Goal: Information Seeking & Learning: Learn about a topic

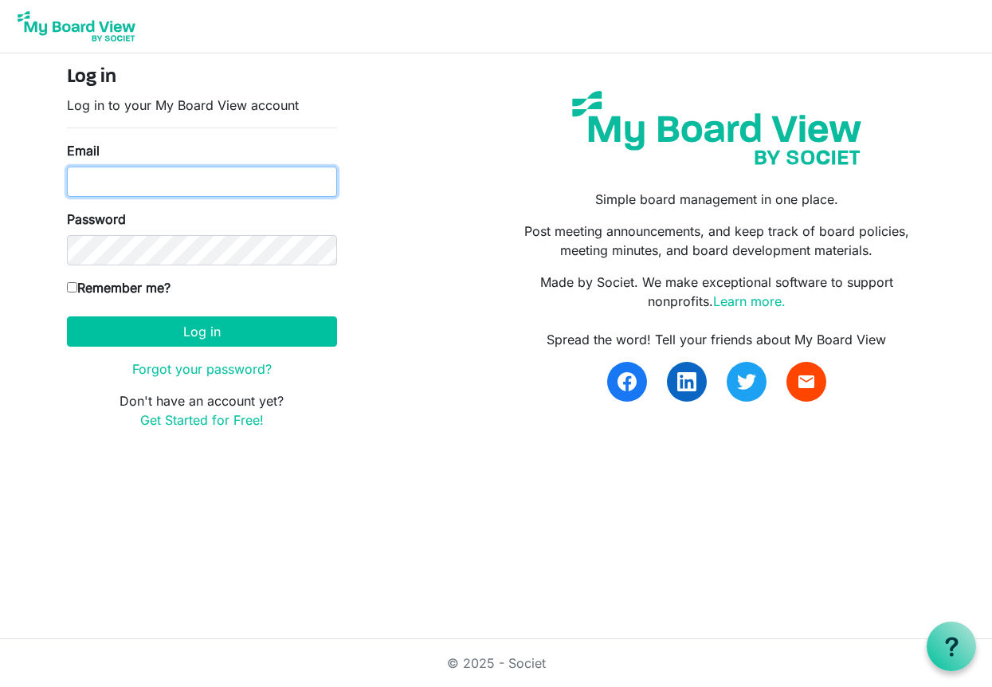
type input "kmknight1@outlook.com"
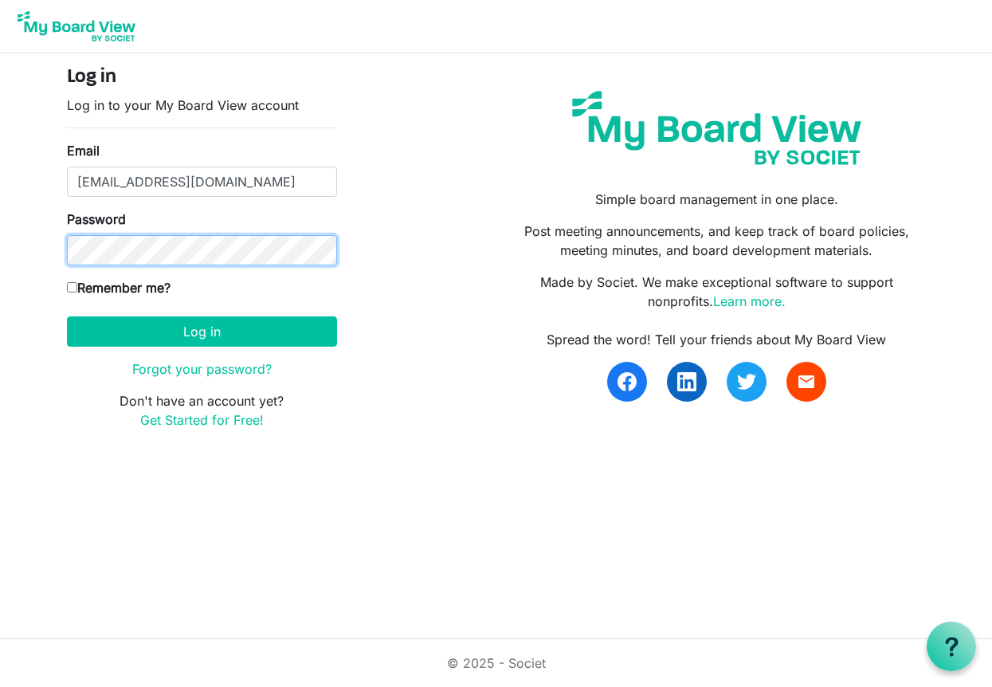
click at [202, 331] on button "Log in" at bounding box center [202, 331] width 270 height 30
click at [71, 293] on label "Remember me?" at bounding box center [119, 287] width 104 height 19
click at [71, 292] on input "Remember me?" at bounding box center [72, 287] width 10 height 10
checkbox input "true"
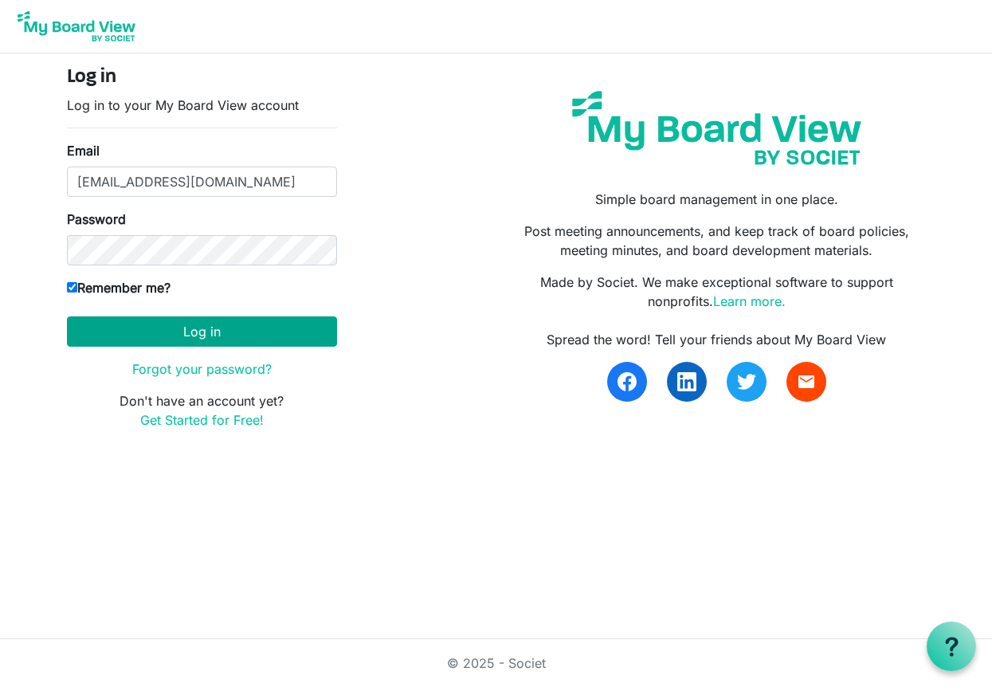
click at [95, 321] on button "Log in" at bounding box center [202, 331] width 270 height 30
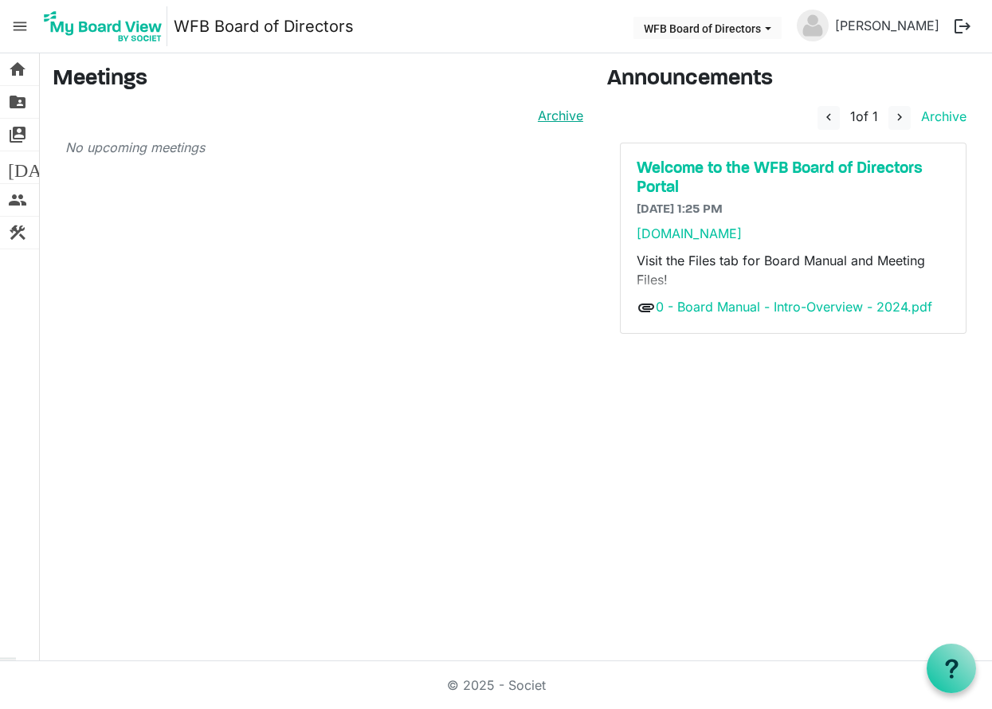
click at [573, 116] on link "Archive" at bounding box center [557, 115] width 52 height 19
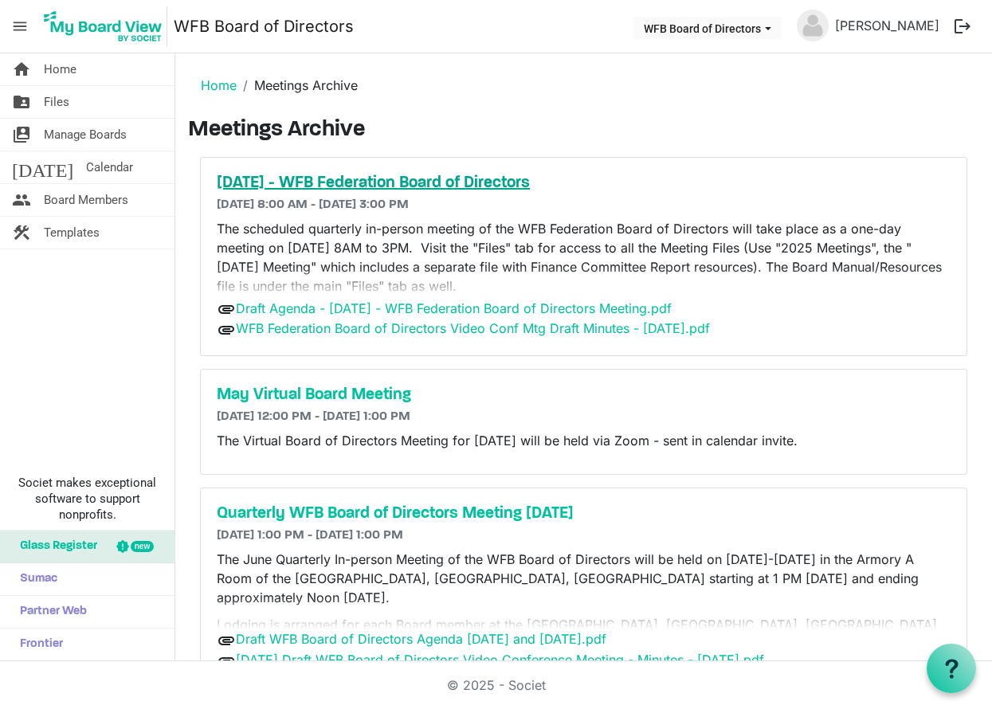
click at [460, 180] on h5 "[DATE] - WFB Federation Board of Directors" at bounding box center [584, 183] width 734 height 19
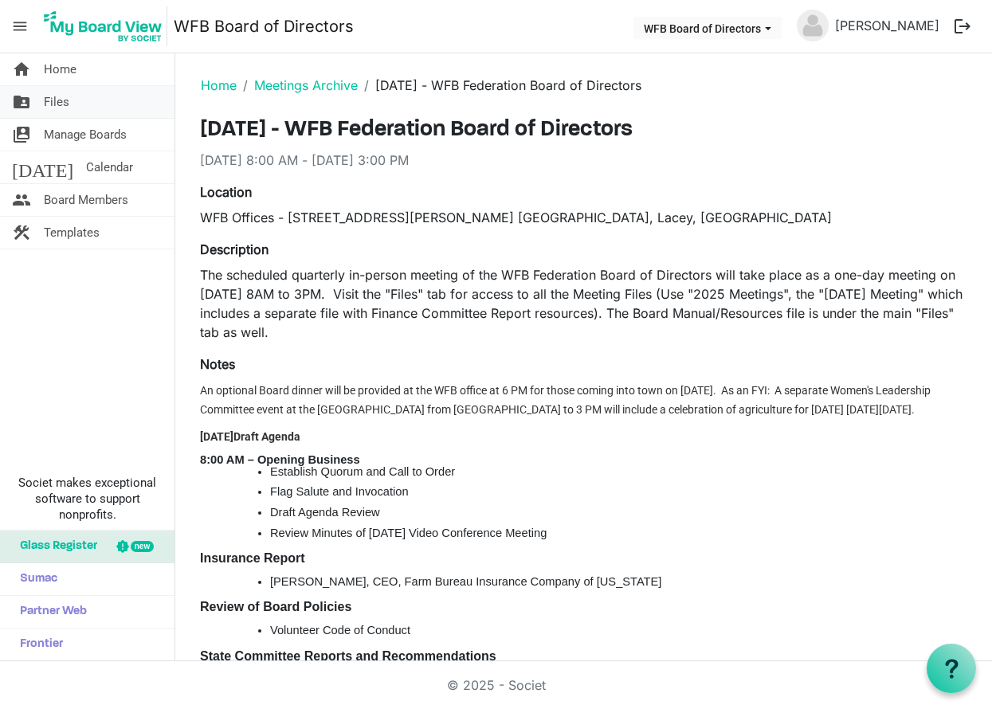
click at [58, 106] on span "Files" at bounding box center [56, 102] width 25 height 32
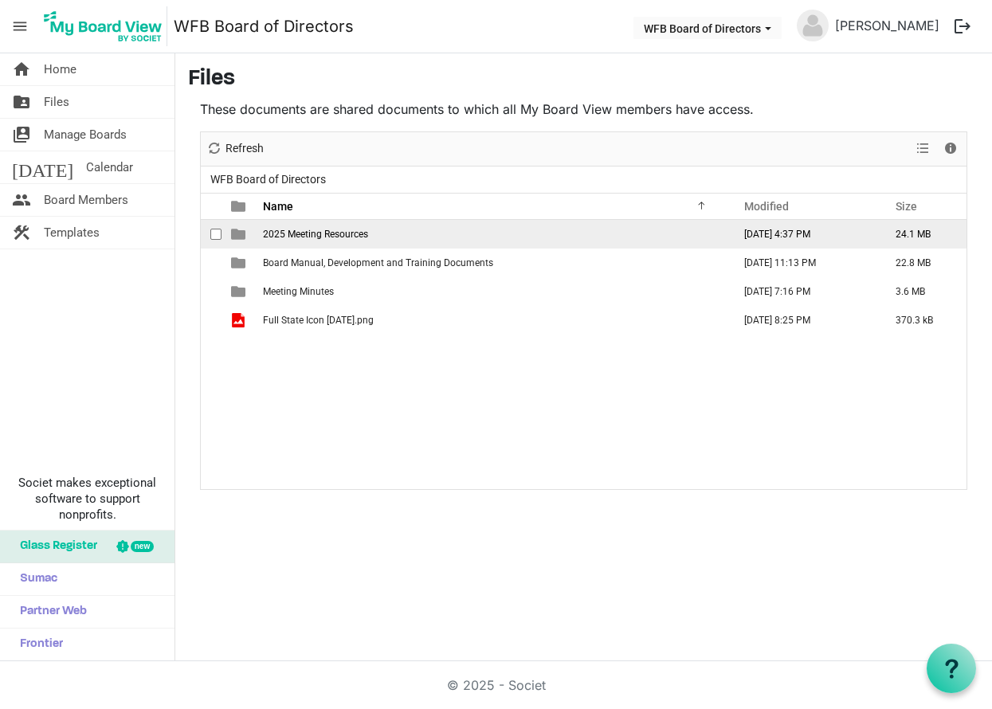
click at [323, 234] on span "2025 Meeting Resources" at bounding box center [315, 234] width 105 height 11
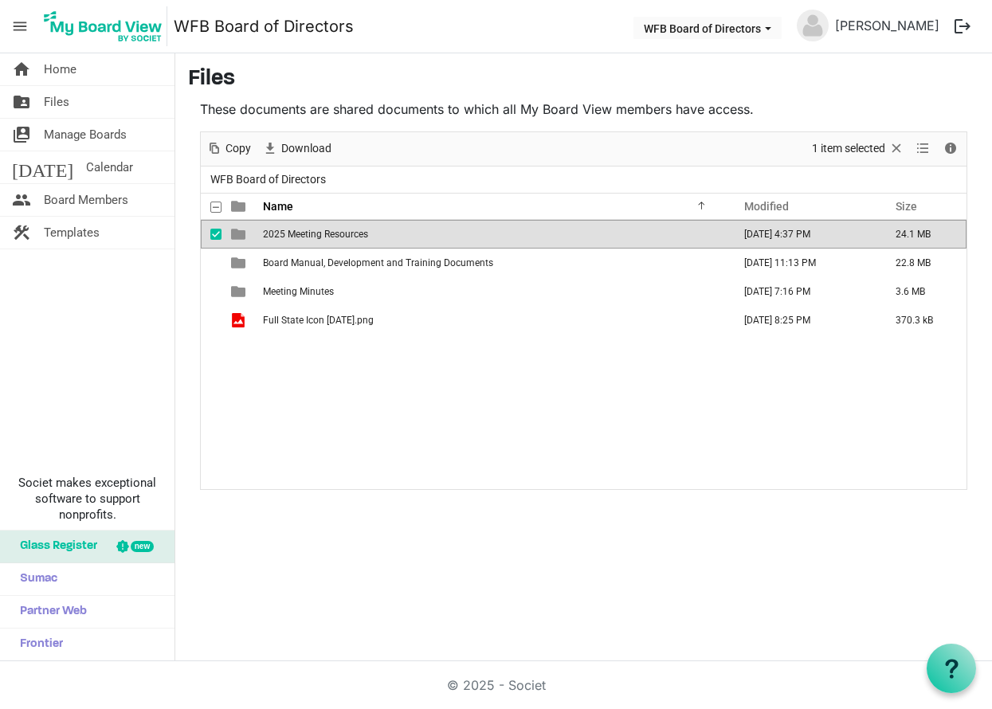
click at [323, 234] on span "2025 Meeting Resources" at bounding box center [315, 234] width 105 height 11
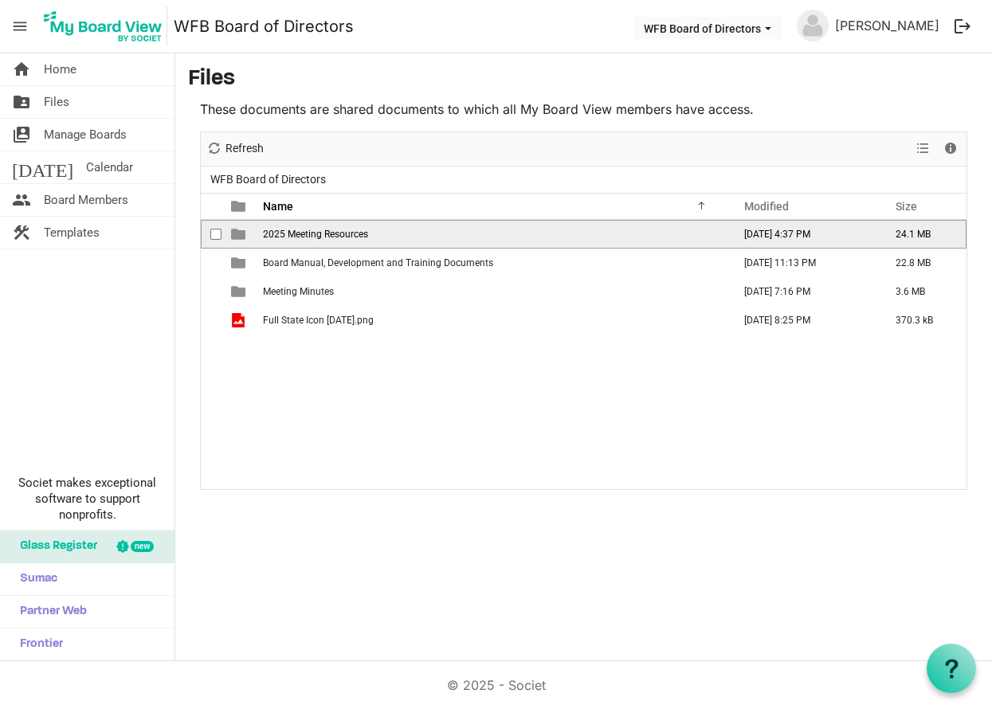
click at [323, 234] on span "2025 Meeting Resources" at bounding box center [315, 234] width 105 height 11
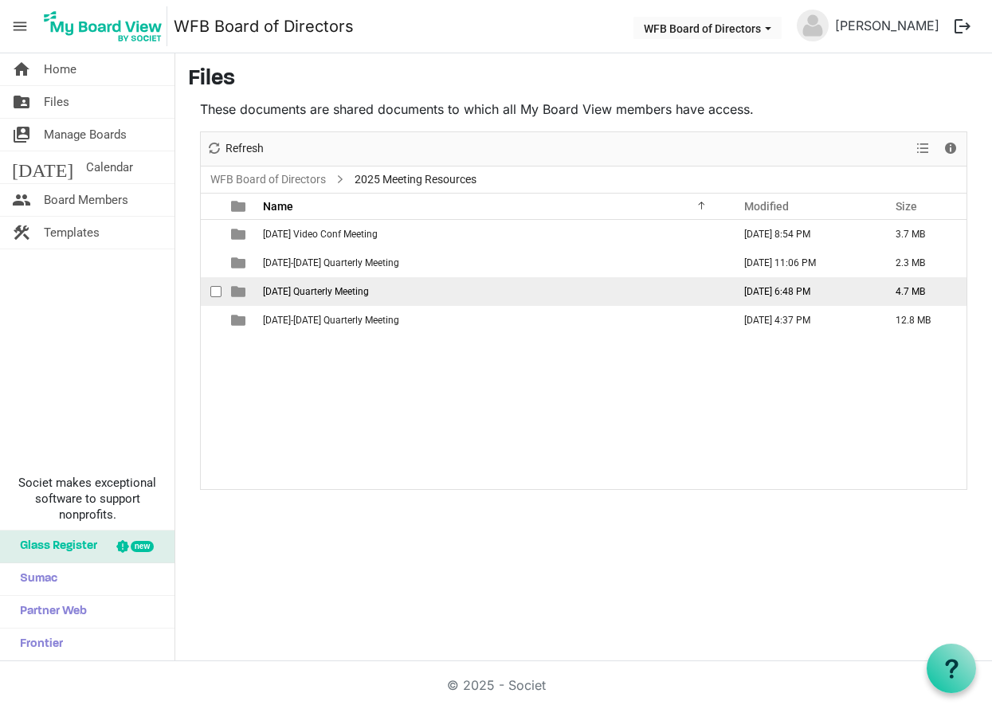
click at [315, 290] on span "[DATE] Quarterly Meeting" at bounding box center [316, 291] width 106 height 11
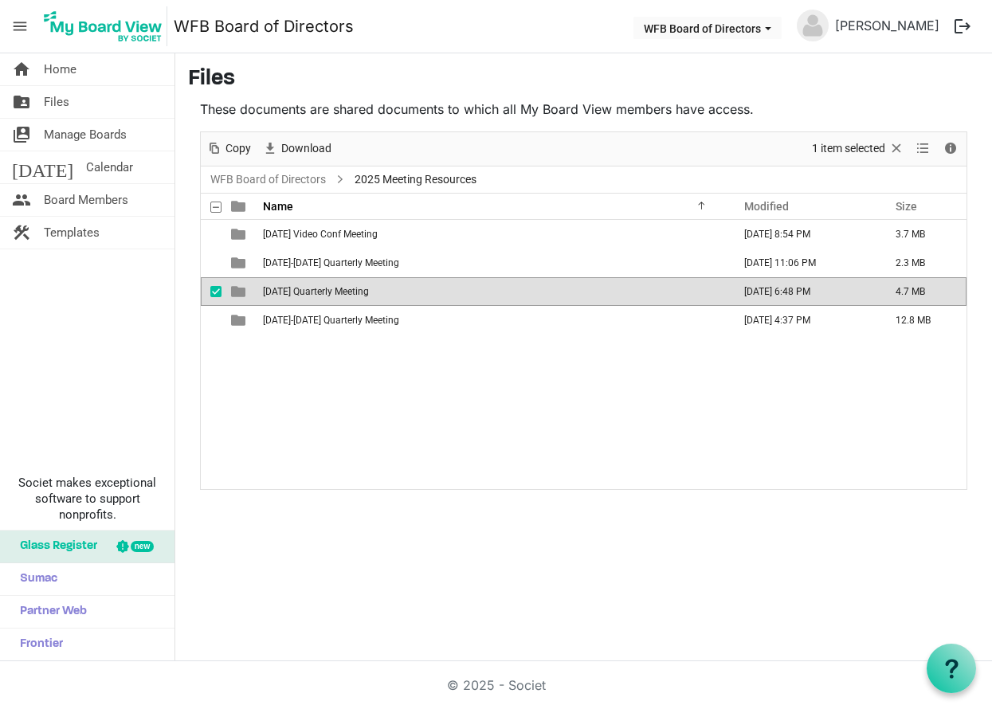
click at [315, 290] on span "[DATE] Quarterly Meeting" at bounding box center [316, 291] width 106 height 11
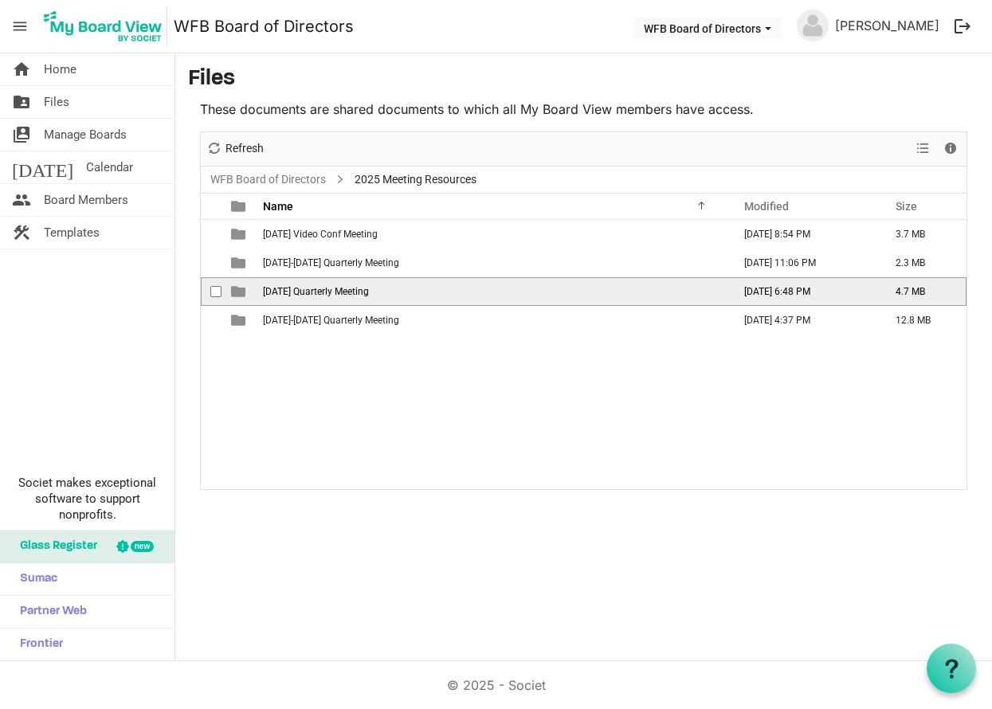
click at [315, 290] on span "[DATE] Quarterly Meeting" at bounding box center [316, 291] width 106 height 11
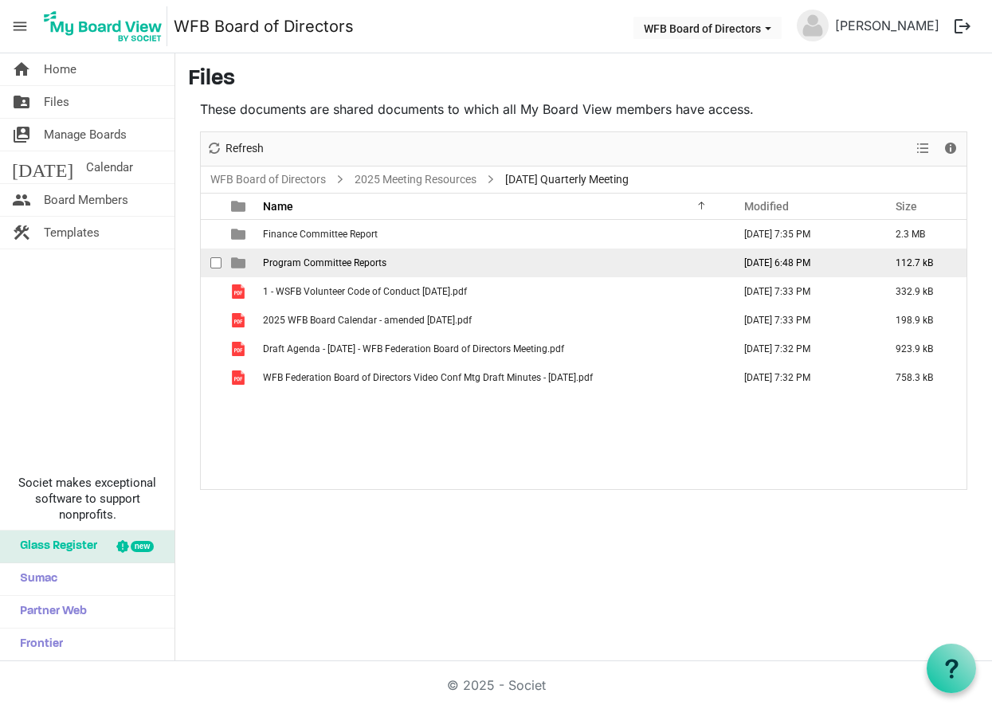
click at [304, 261] on span "Program Committee Reports" at bounding box center [324, 262] width 123 height 11
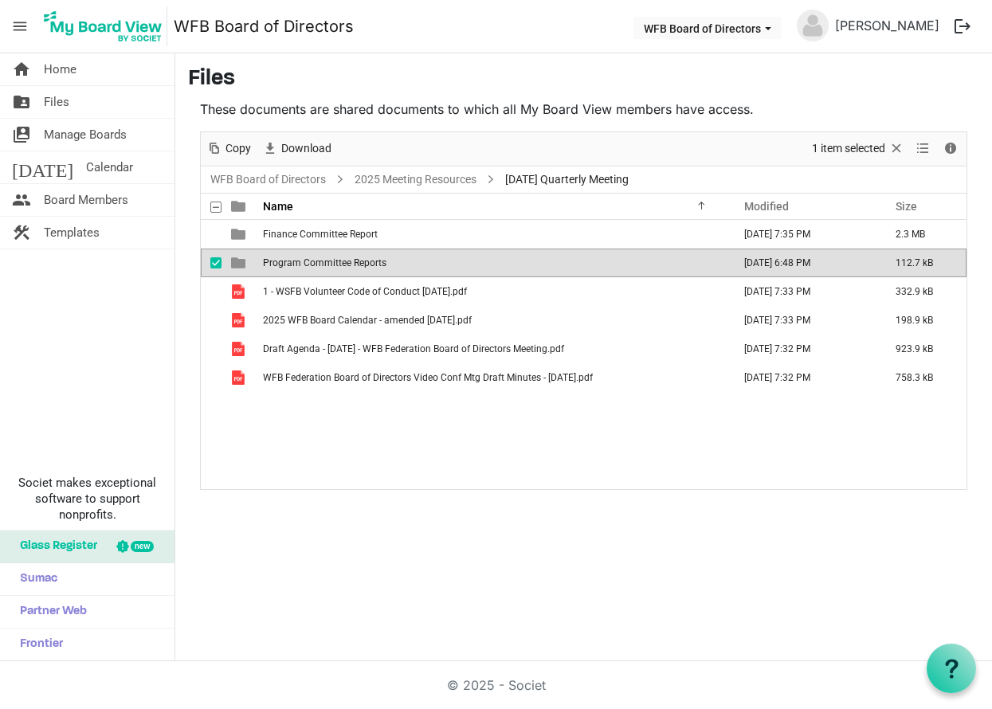
click at [304, 261] on span "Program Committee Reports" at bounding box center [324, 262] width 123 height 11
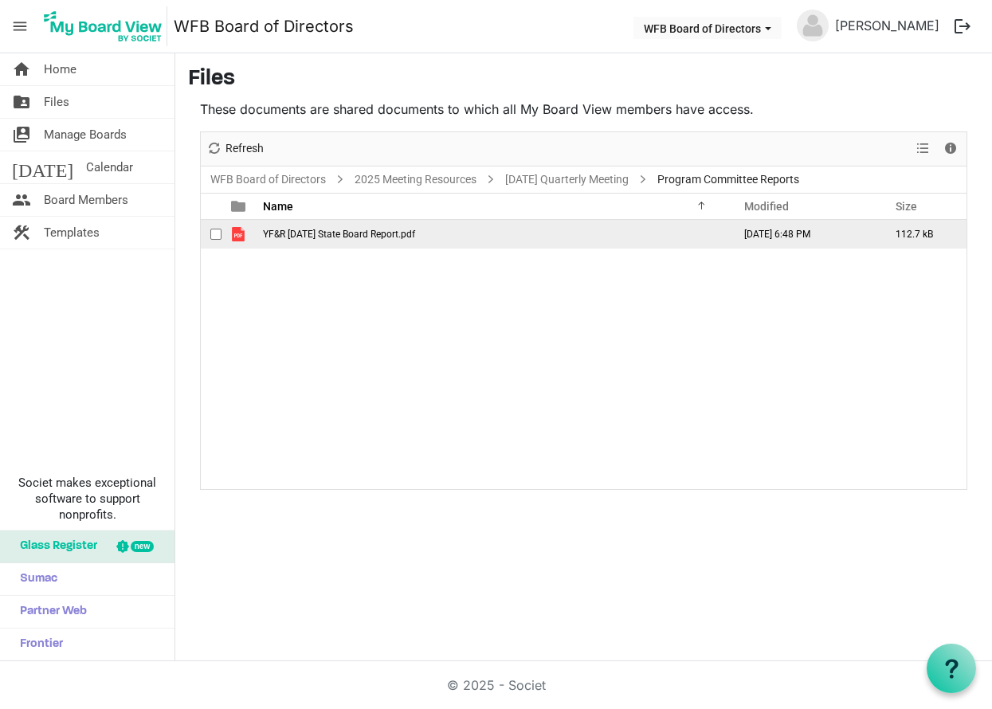
click at [314, 230] on span "YF&R [DATE] State Board Report.pdf" at bounding box center [339, 234] width 152 height 11
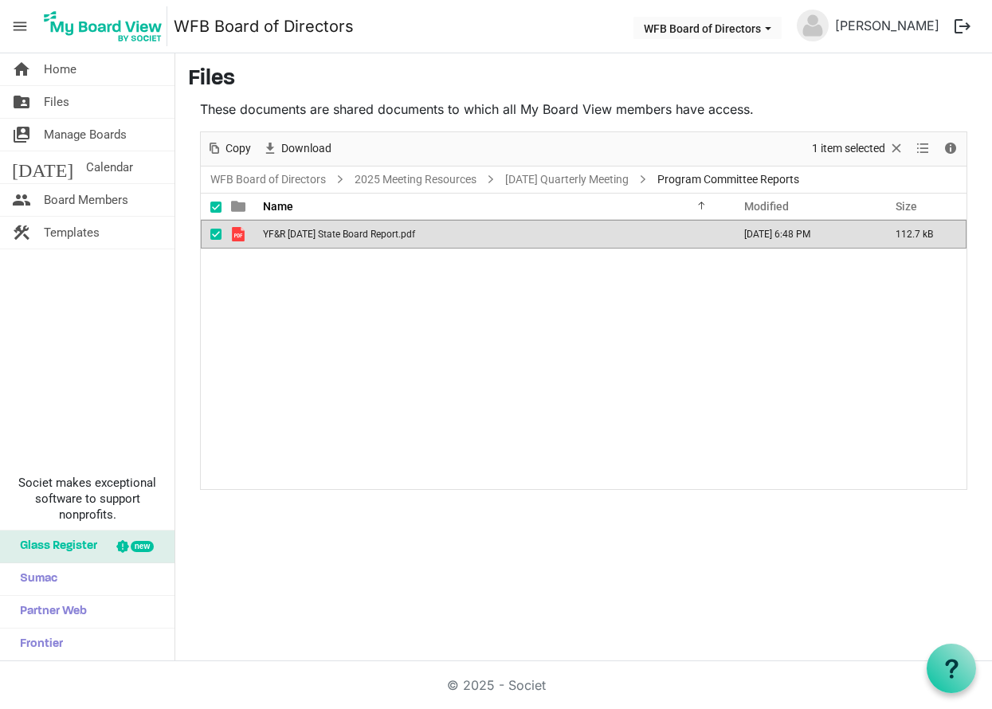
click at [314, 230] on span "YF&R [DATE] State Board Report.pdf" at bounding box center [339, 234] width 152 height 11
click at [64, 99] on span "Files" at bounding box center [56, 102] width 25 height 32
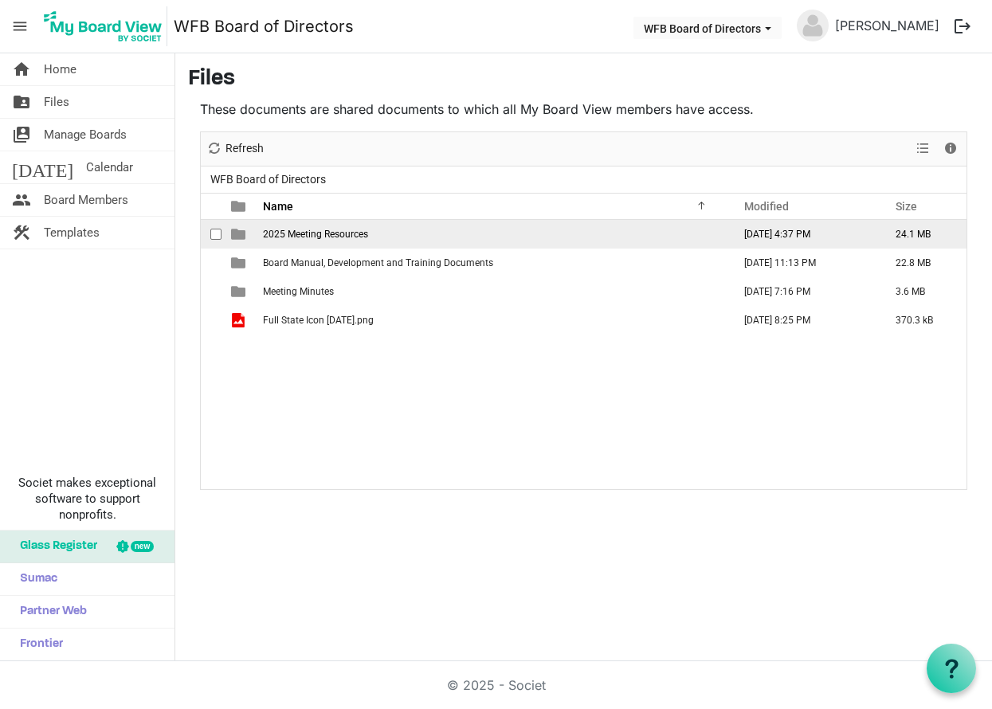
click at [336, 236] on span "2025 Meeting Resources" at bounding box center [315, 234] width 105 height 11
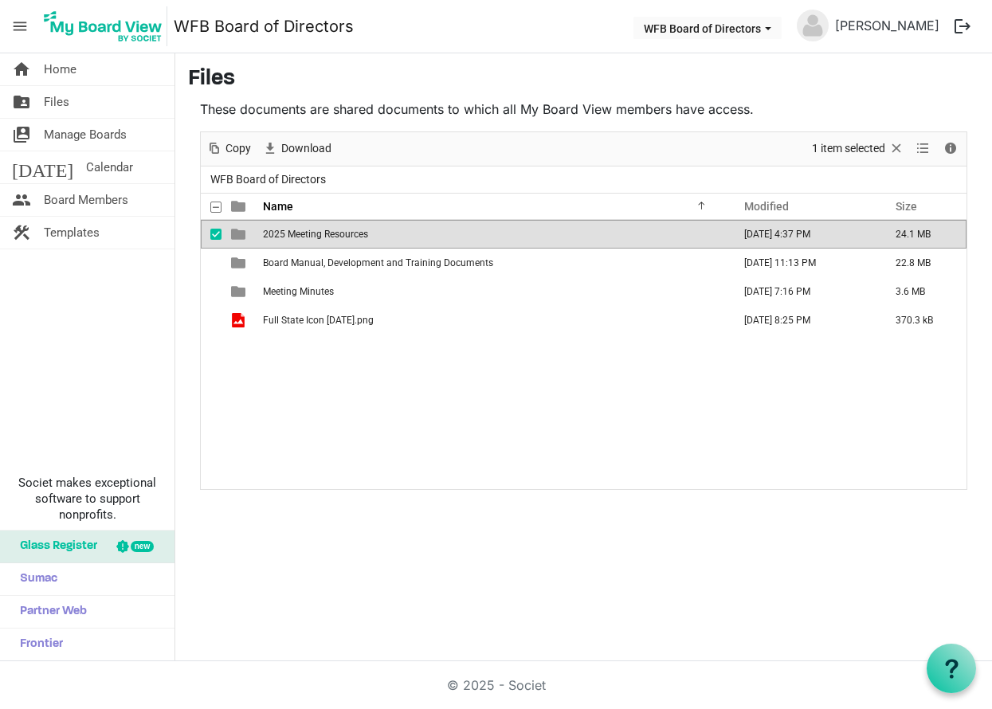
click at [336, 236] on span "2025 Meeting Resources" at bounding box center [315, 234] width 105 height 11
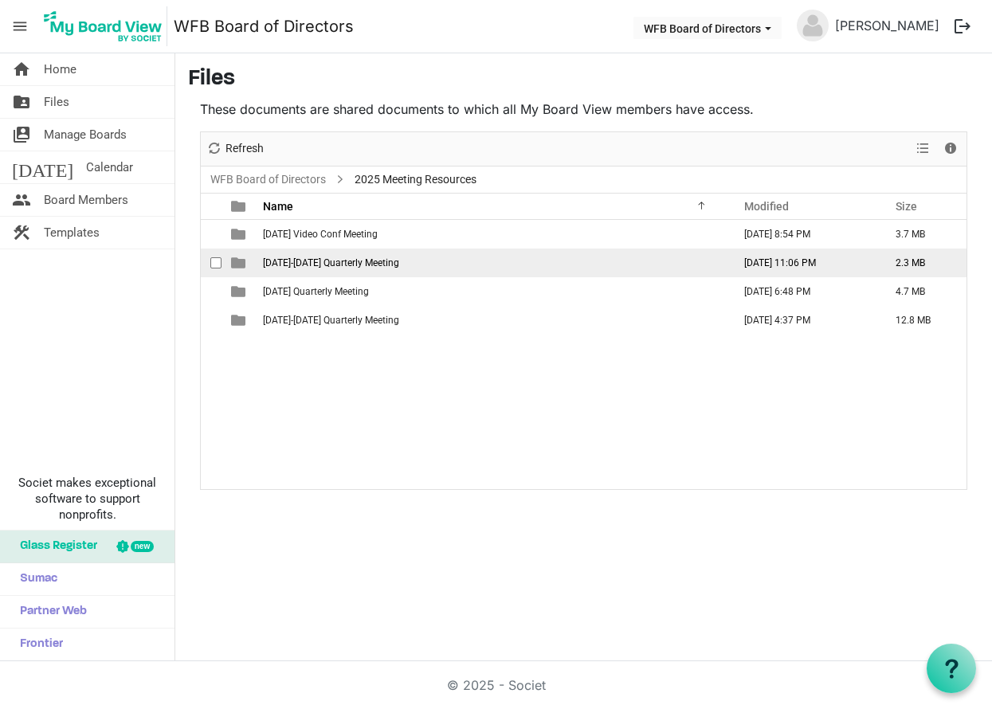
click at [322, 260] on span "[DATE]-[DATE] Quarterly Meeting" at bounding box center [331, 262] width 136 height 11
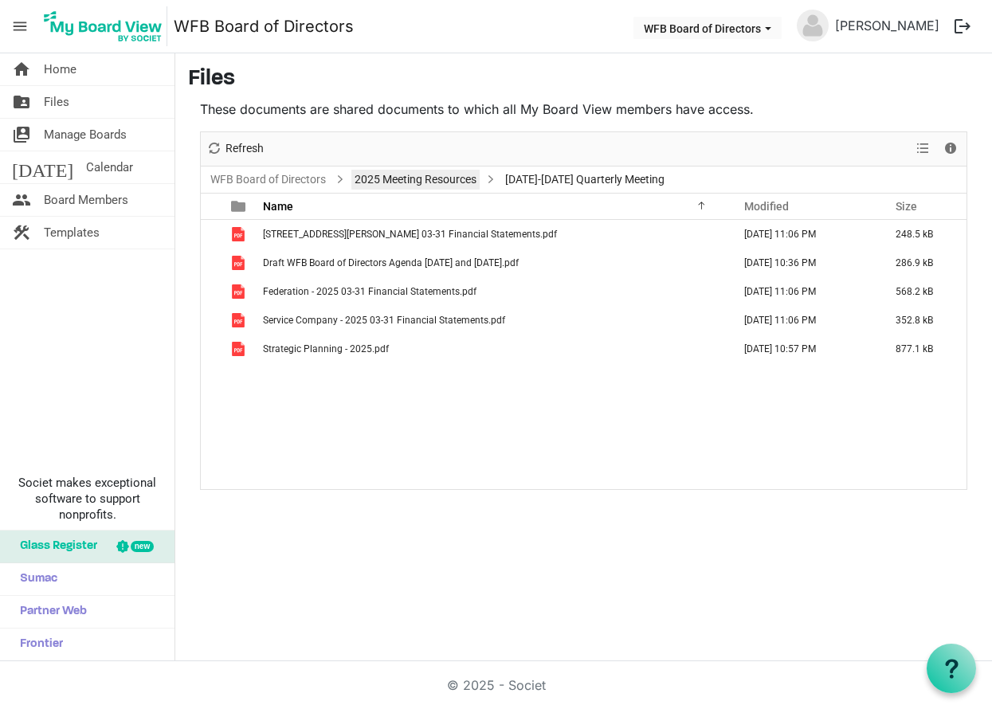
click at [402, 182] on link "2025 Meeting Resources" at bounding box center [415, 180] width 128 height 20
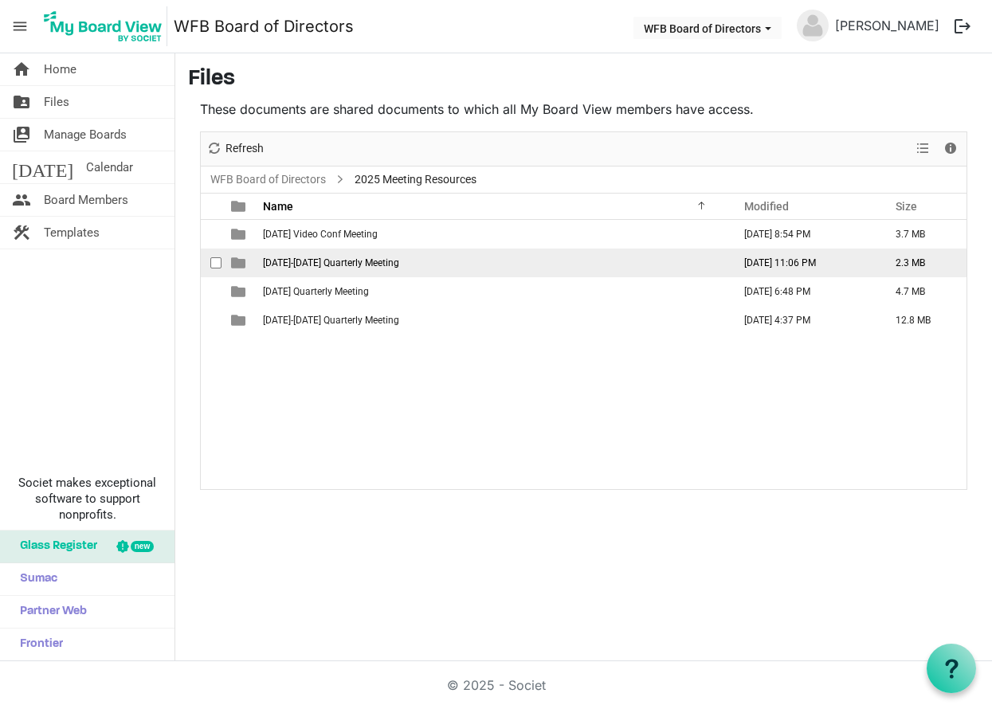
click at [336, 268] on span "[DATE]-[DATE] Quarterly Meeting" at bounding box center [331, 262] width 136 height 11
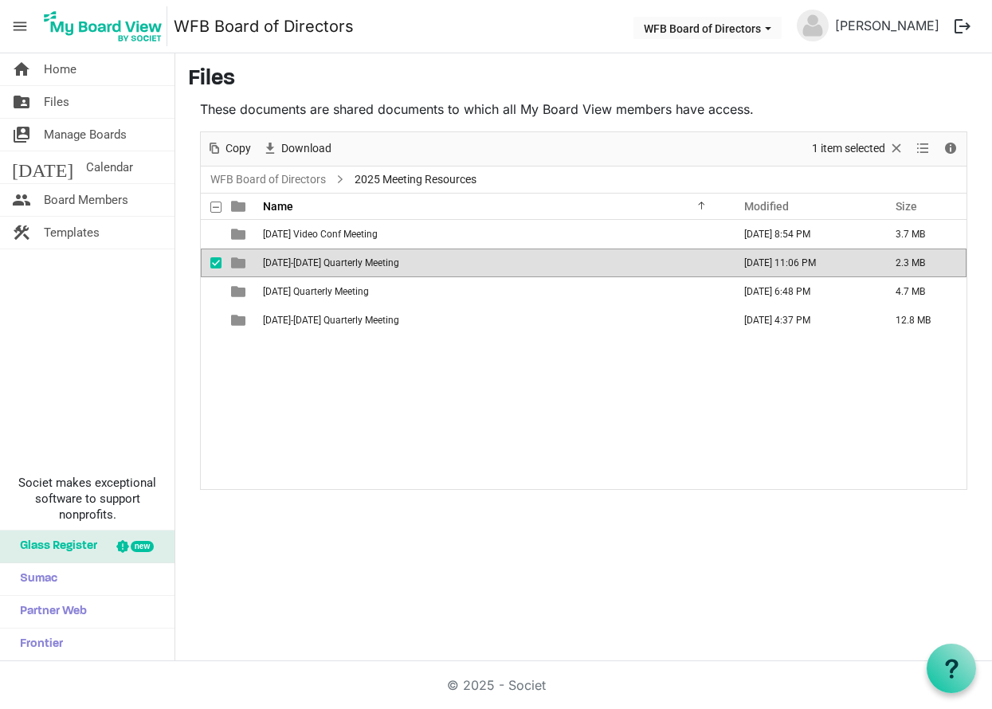
click at [336, 268] on span "[DATE]-[DATE] Quarterly Meeting" at bounding box center [331, 262] width 136 height 11
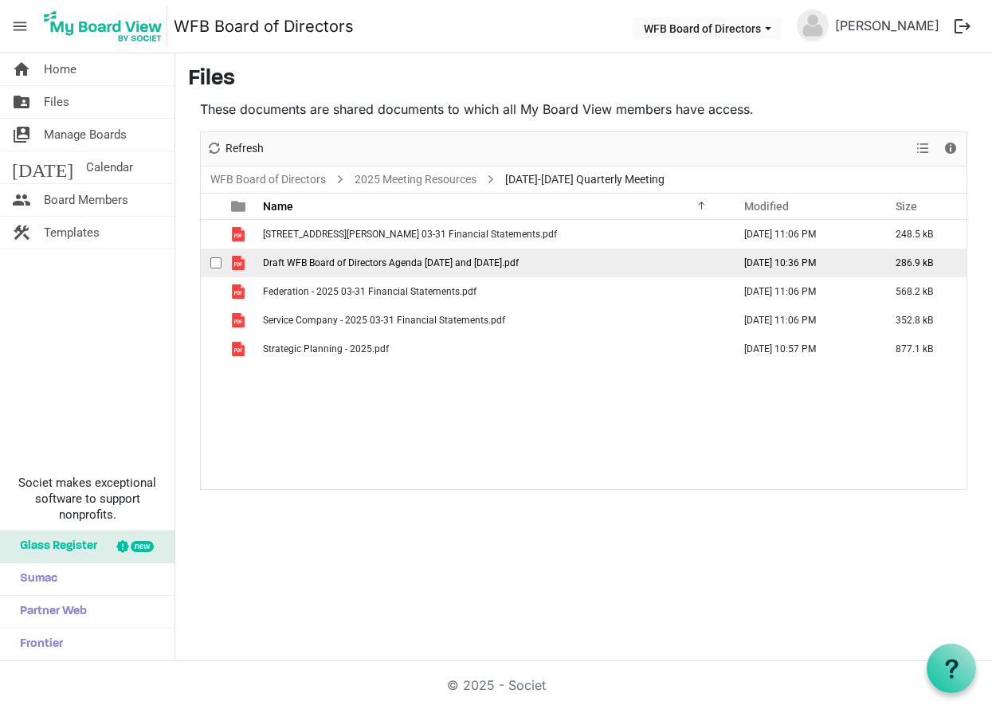
click at [362, 262] on span "Draft WFB Board of Directors Agenda 6-2 and 6-3-2025.pdf" at bounding box center [391, 262] width 256 height 11
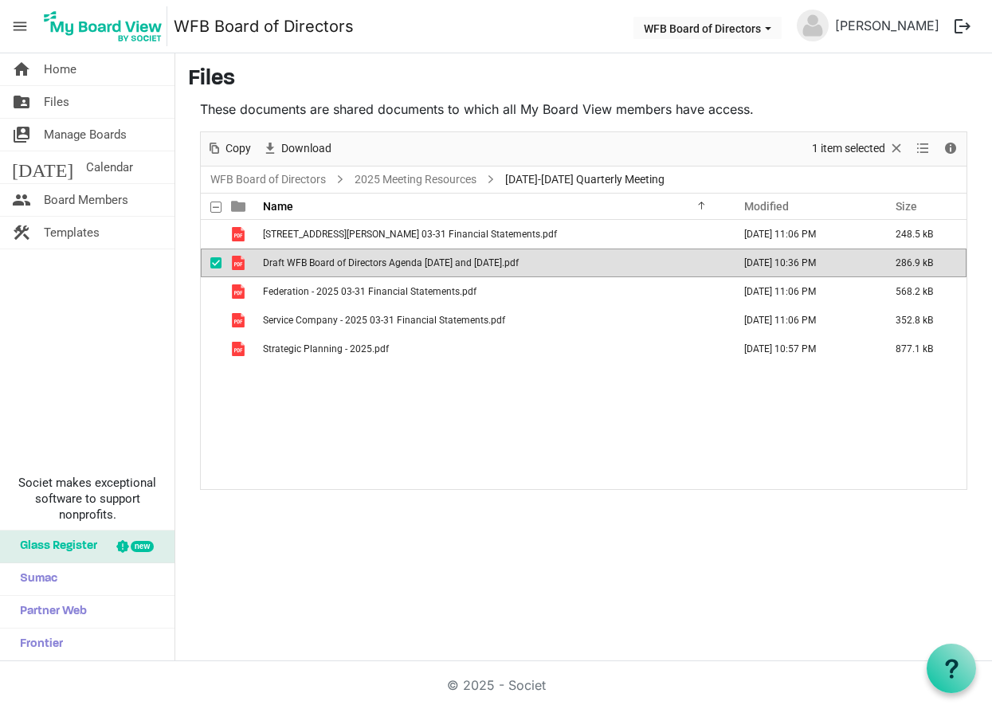
click at [362, 262] on span "Draft WFB Board of Directors Agenda 6-2 and 6-3-2025.pdf" at bounding box center [391, 262] width 256 height 11
click at [395, 179] on link "2025 Meeting Resources" at bounding box center [415, 180] width 128 height 20
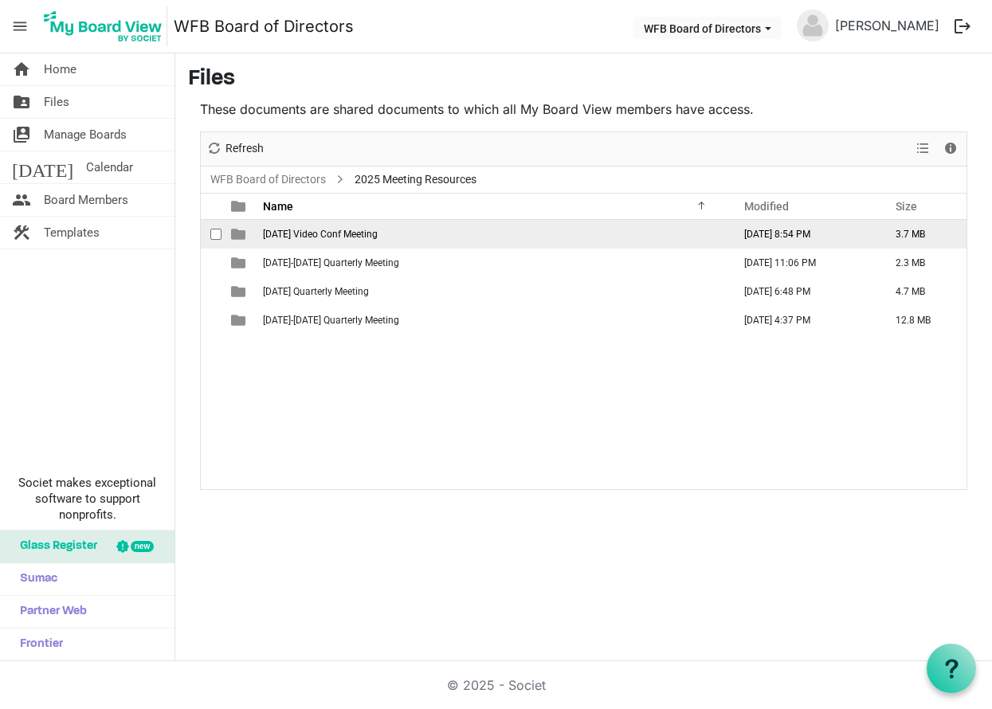
click at [347, 237] on span "[DATE] Video Conf Meeting" at bounding box center [320, 234] width 115 height 11
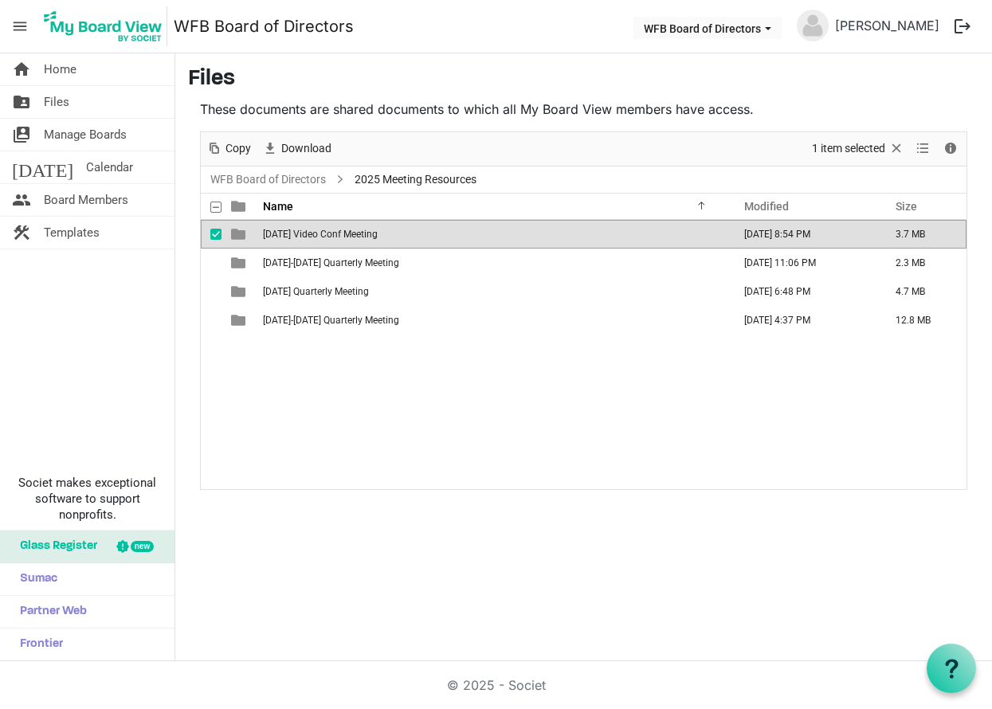
click at [347, 237] on span "[DATE] Video Conf Meeting" at bounding box center [320, 234] width 115 height 11
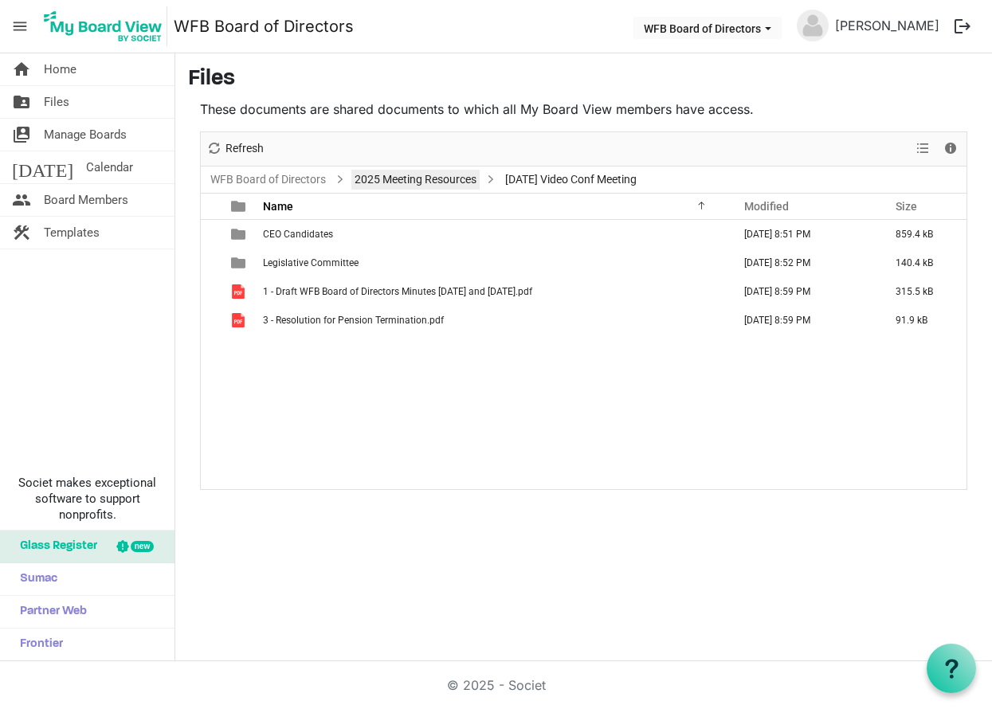
click at [453, 173] on link "2025 Meeting Resources" at bounding box center [415, 180] width 128 height 20
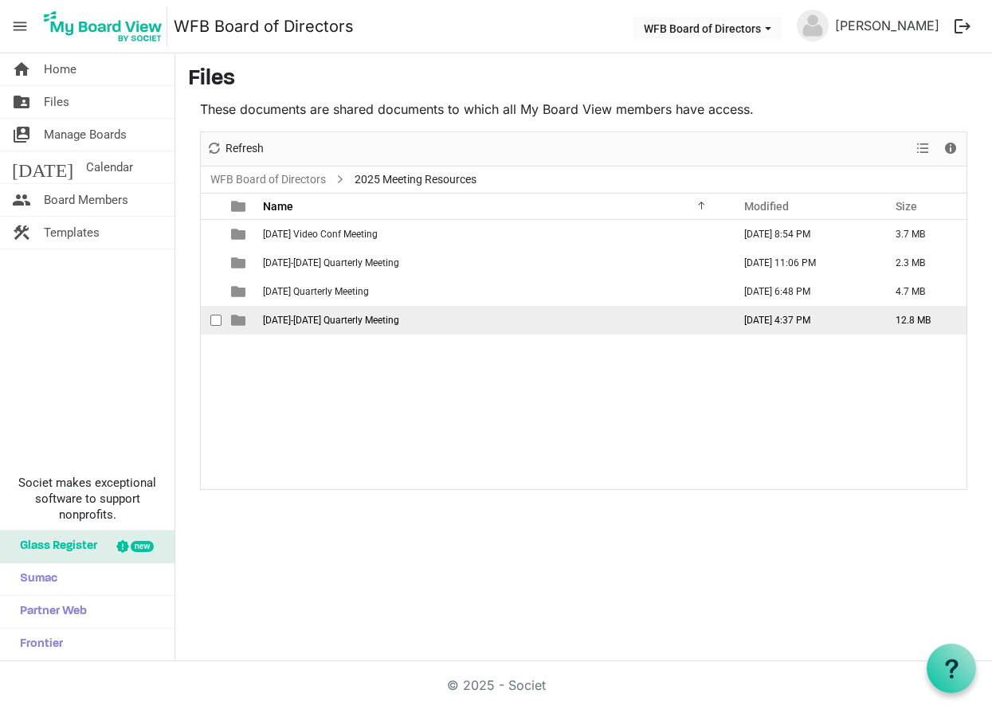
click at [343, 315] on span "[DATE]-[DATE] Quarterly Meeting" at bounding box center [331, 320] width 136 height 11
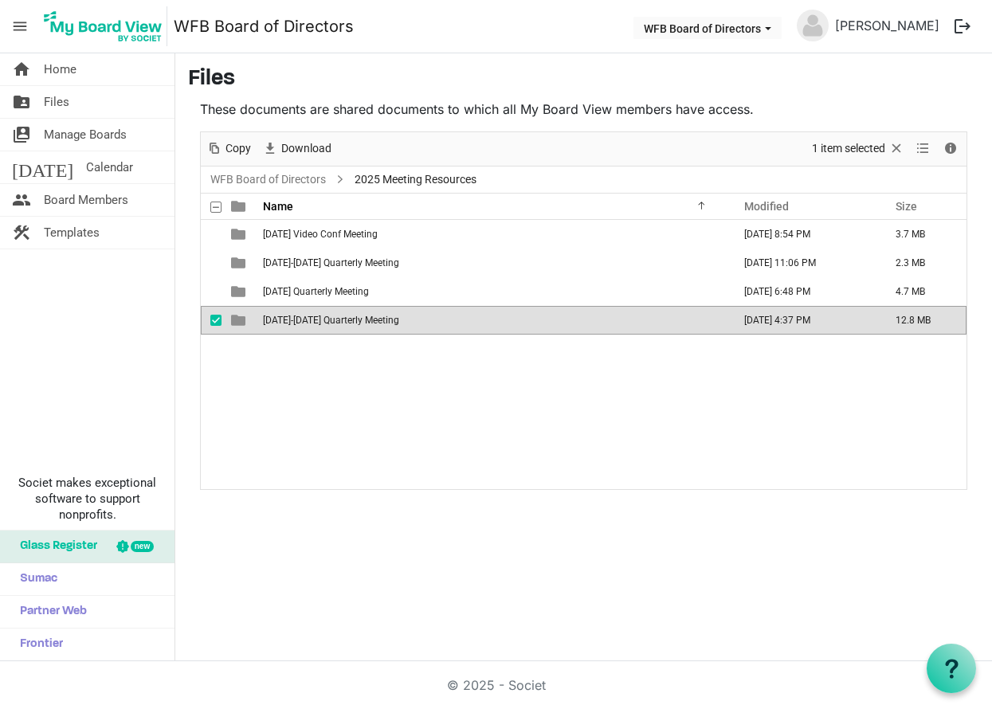
click at [343, 315] on span "[DATE]-[DATE] Quarterly Meeting" at bounding box center [331, 320] width 136 height 11
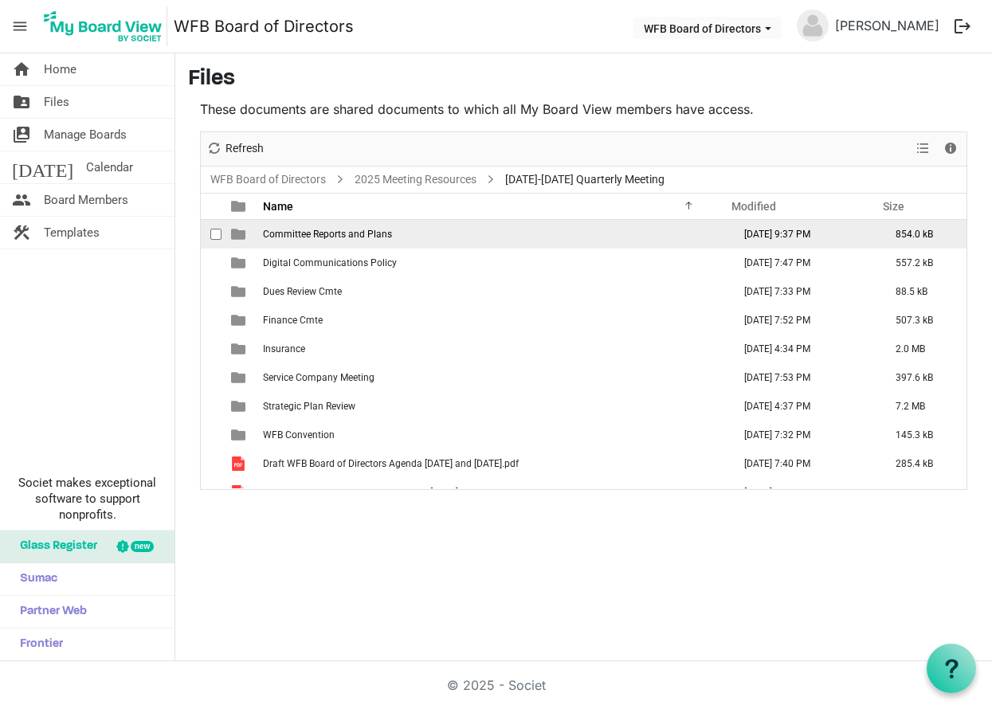
click at [353, 243] on td "Committee Reports and Plans" at bounding box center [492, 234] width 469 height 29
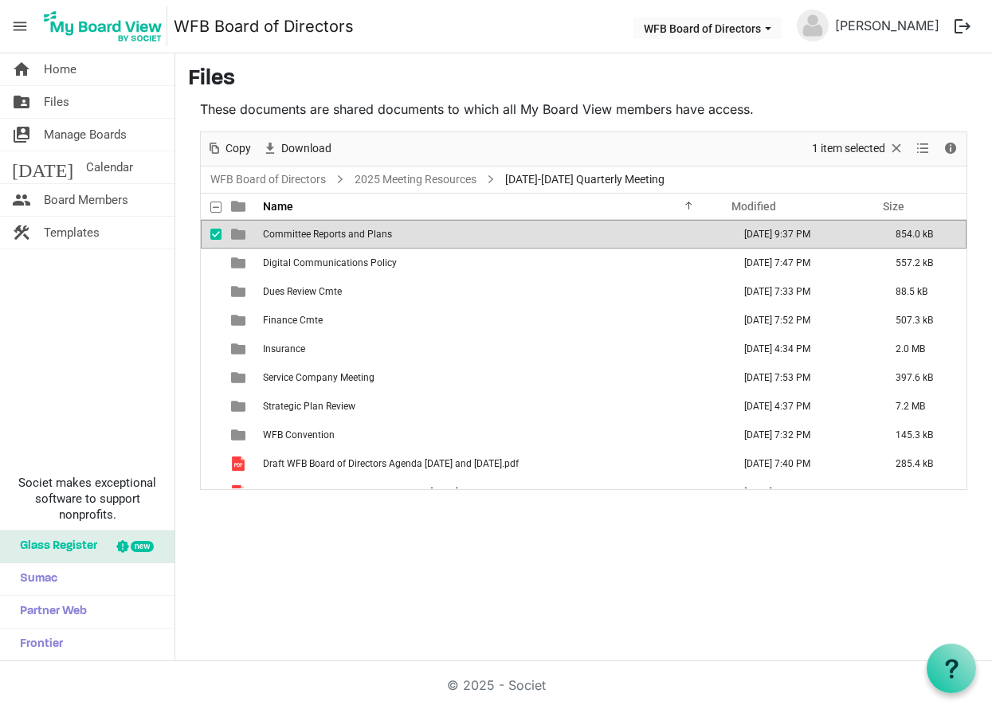
click at [353, 243] on td "Committee Reports and Plans" at bounding box center [492, 234] width 469 height 29
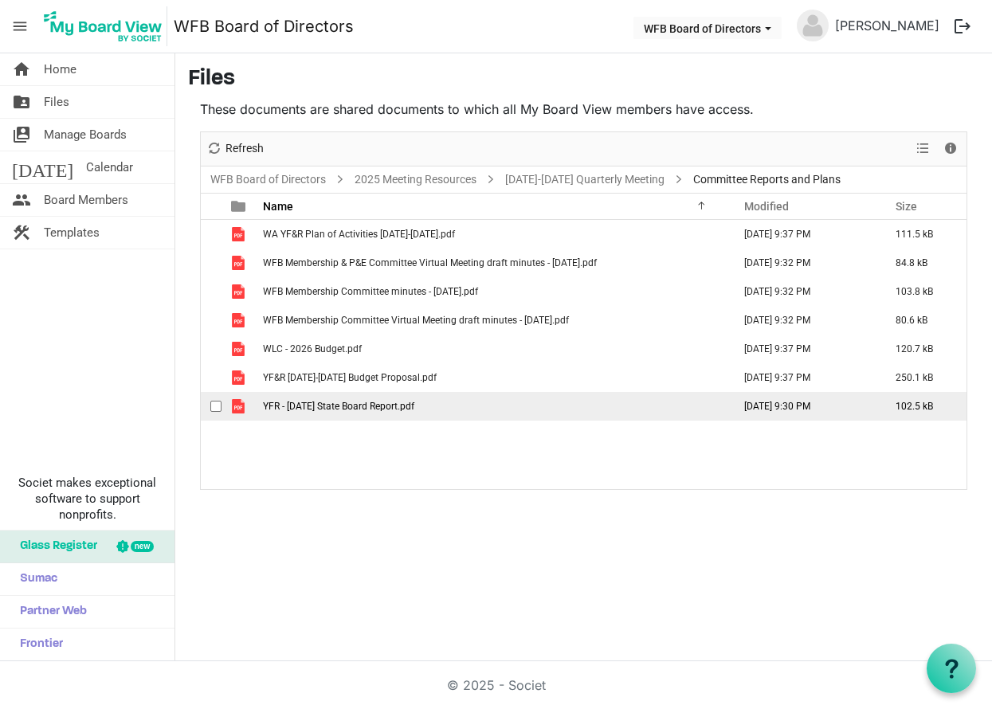
click at [358, 405] on span "YFR - September 2025 State Board Report.pdf" at bounding box center [338, 406] width 151 height 11
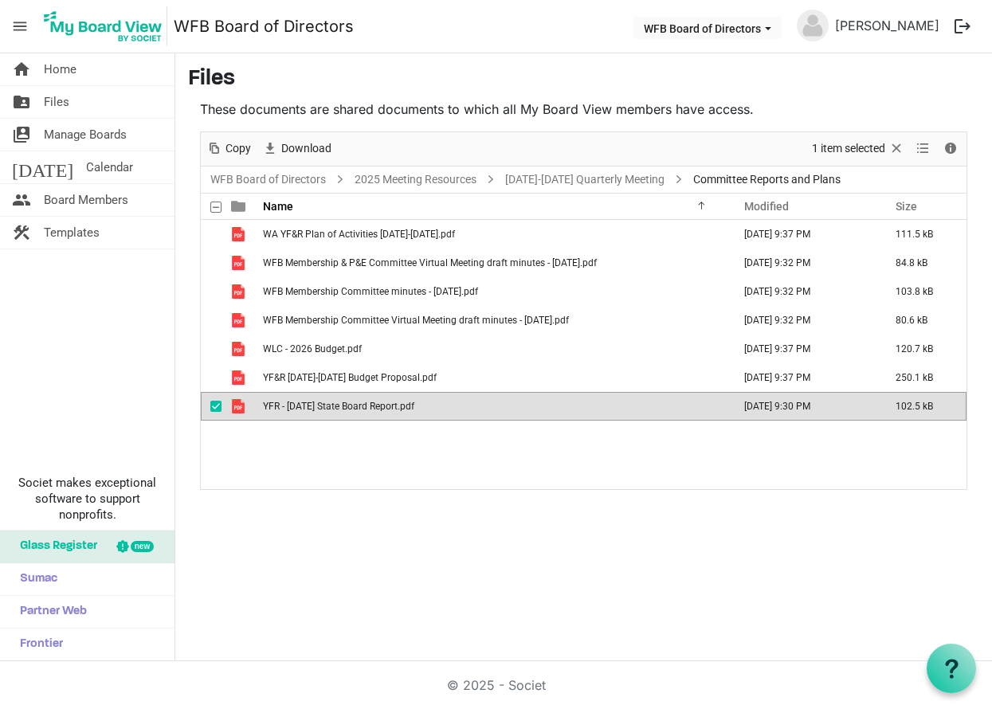
click at [358, 405] on span "YFR - September 2025 State Board Report.pdf" at bounding box center [338, 406] width 151 height 11
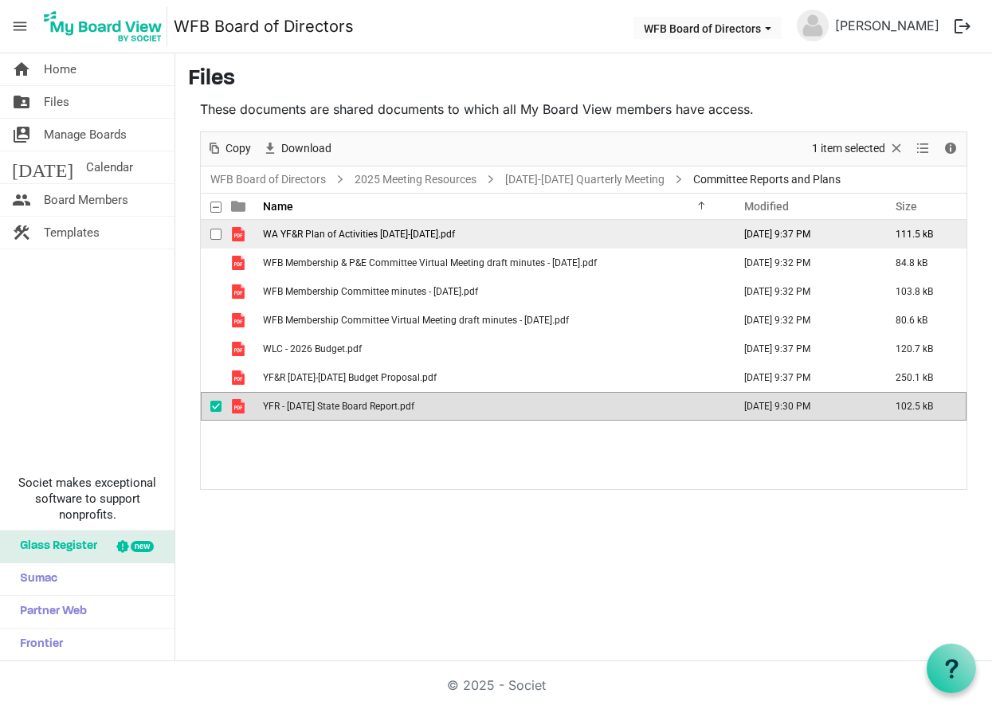
click at [374, 233] on span "WA YF&R Plan of Activities 2025-2026.pdf" at bounding box center [359, 234] width 192 height 11
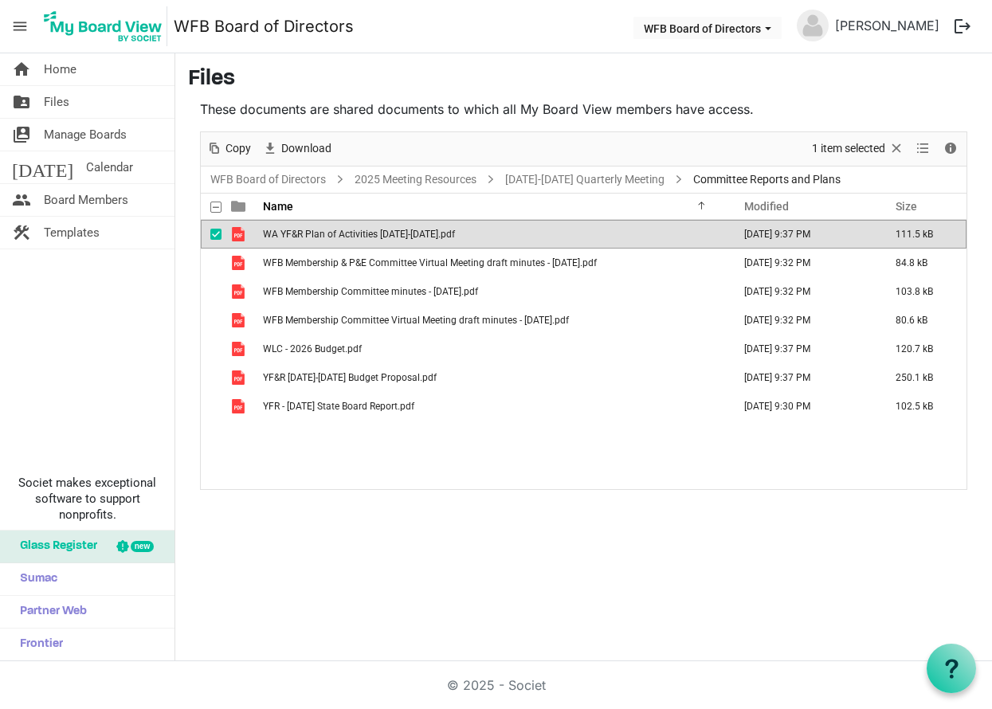
click at [374, 233] on span "WA YF&R Plan of Activities 2025-2026.pdf" at bounding box center [359, 234] width 192 height 11
click at [562, 178] on link "[DATE]-[DATE] Quarterly Meeting" at bounding box center [585, 180] width 166 height 20
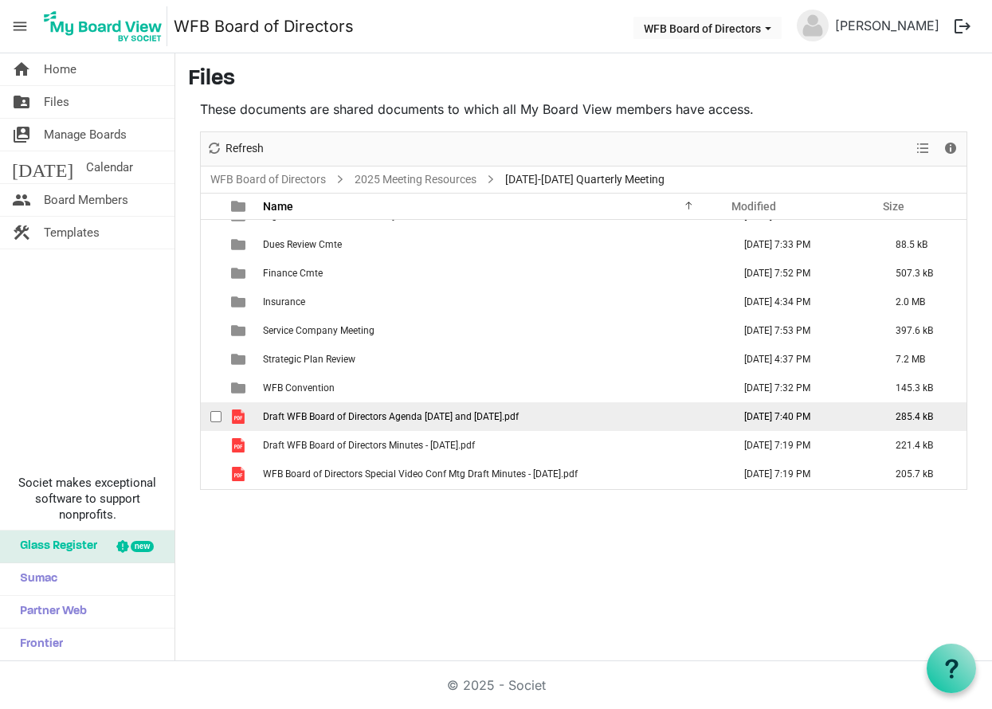
scroll to position [47, 0]
